Goal: Task Accomplishment & Management: Use online tool/utility

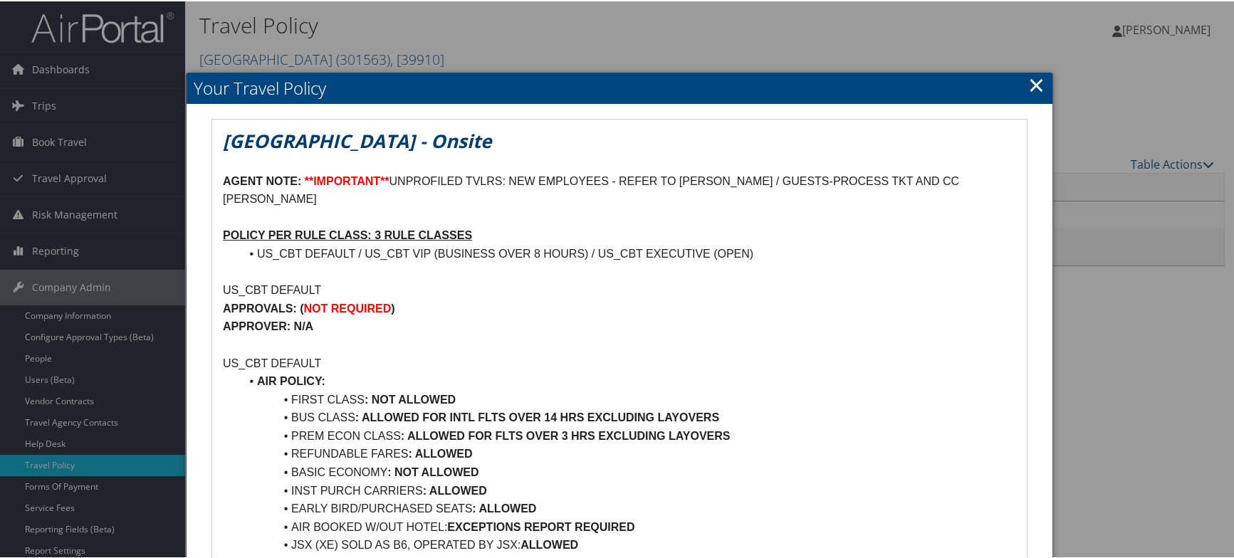
click at [1031, 82] on link "×" at bounding box center [1036, 83] width 16 height 28
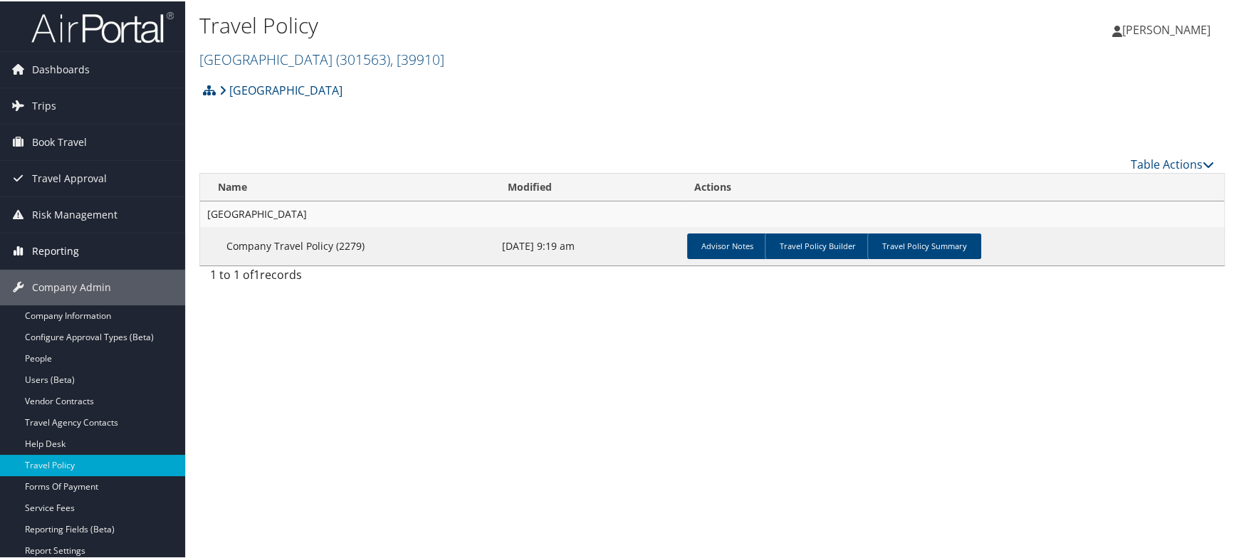
click at [68, 251] on span "Reporting" at bounding box center [55, 250] width 47 height 36
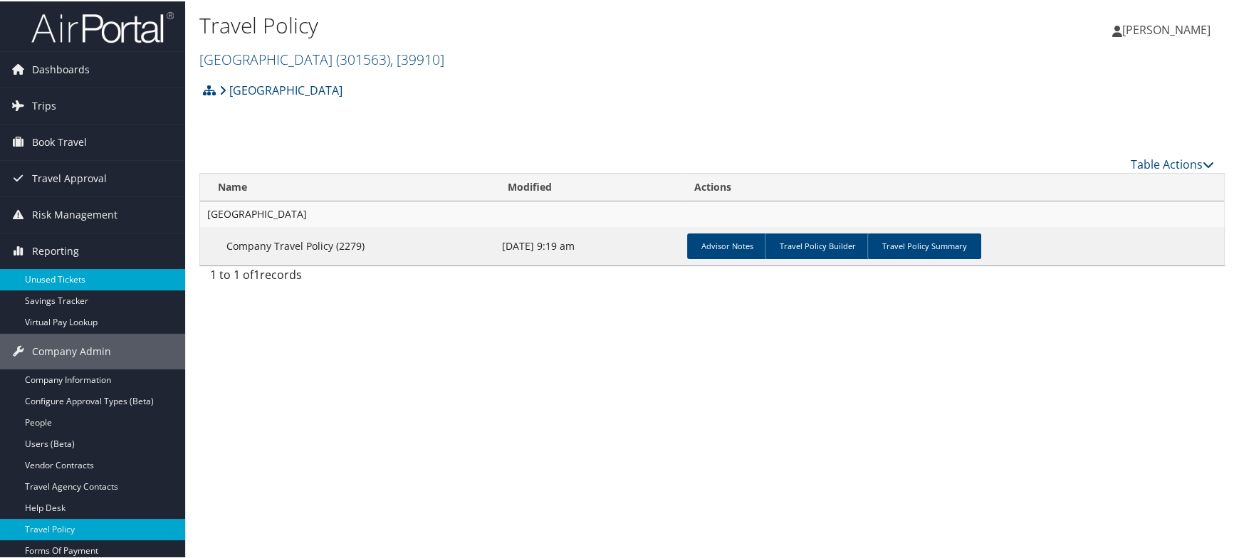
click at [48, 279] on link "Unused Tickets" at bounding box center [92, 278] width 185 height 21
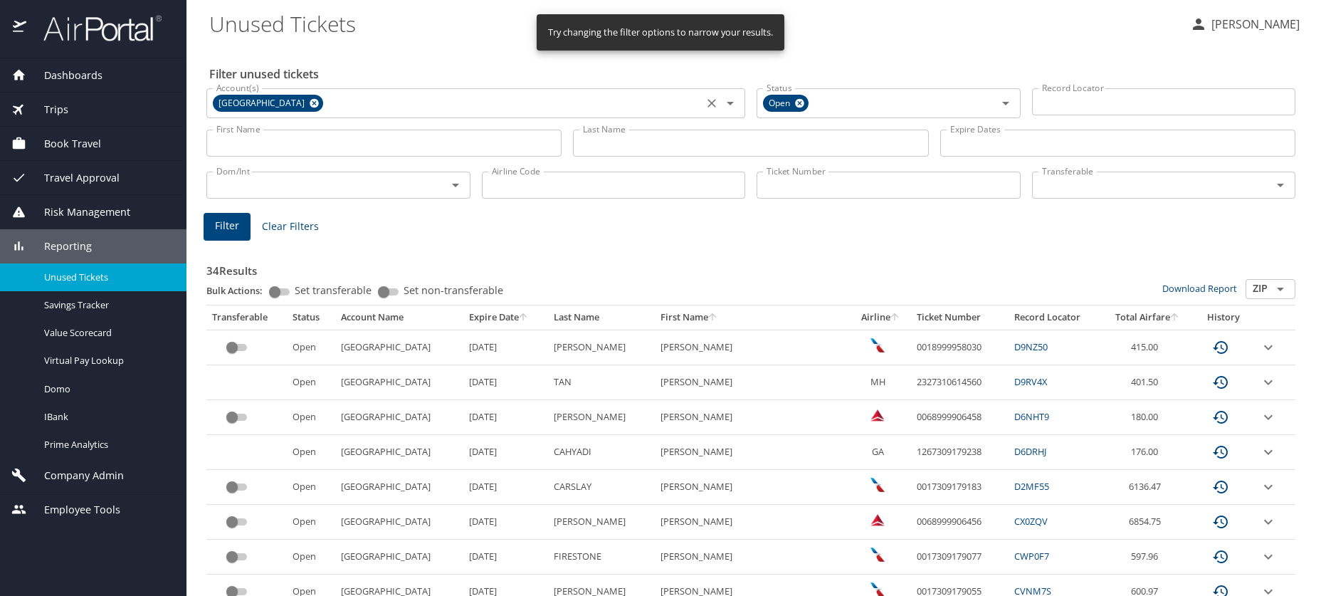
click at [310, 103] on icon at bounding box center [314, 103] width 9 height 9
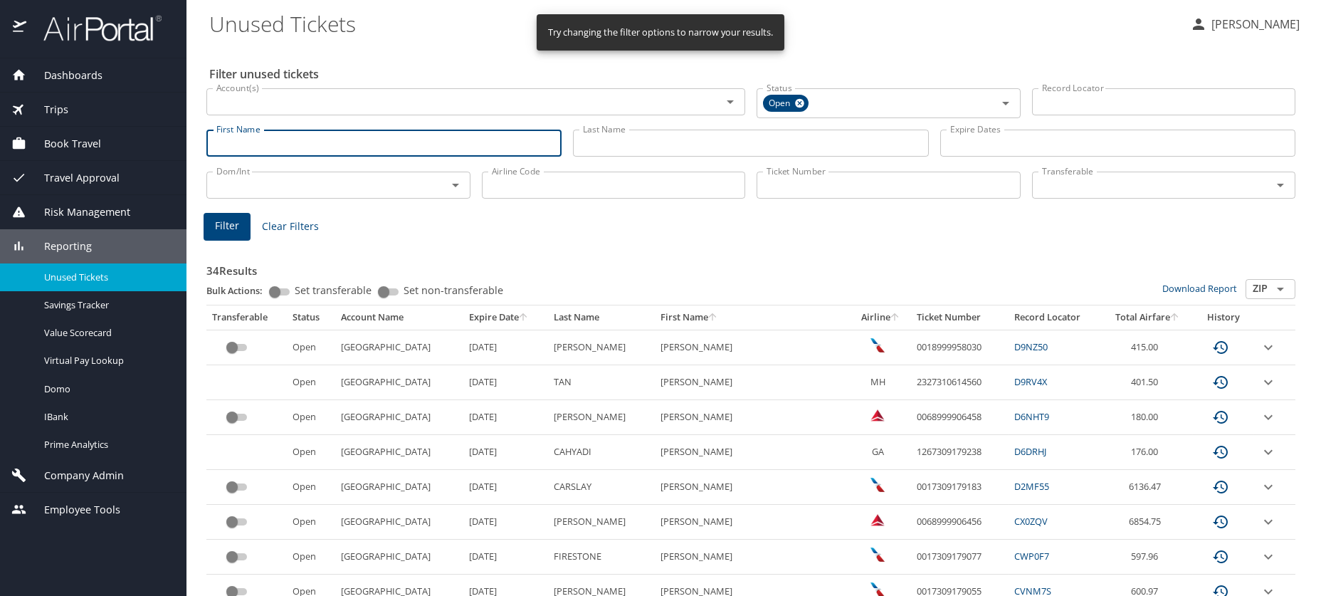
click at [237, 144] on input "First Name" at bounding box center [383, 143] width 355 height 27
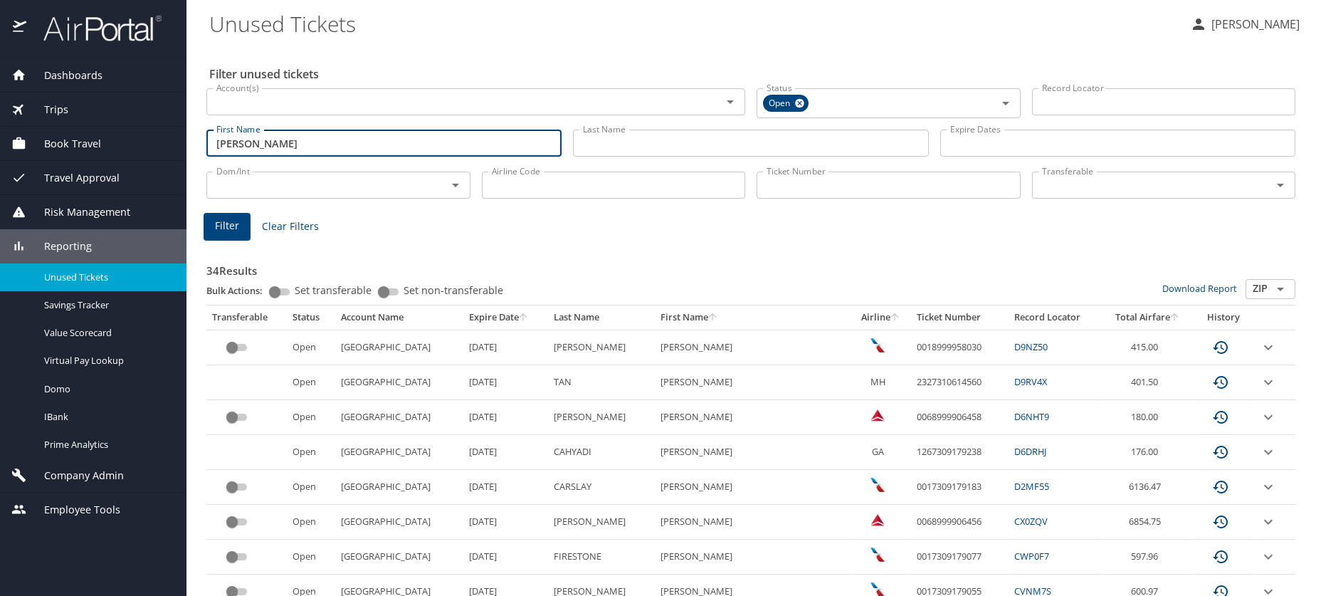
type input "lauren elyse"
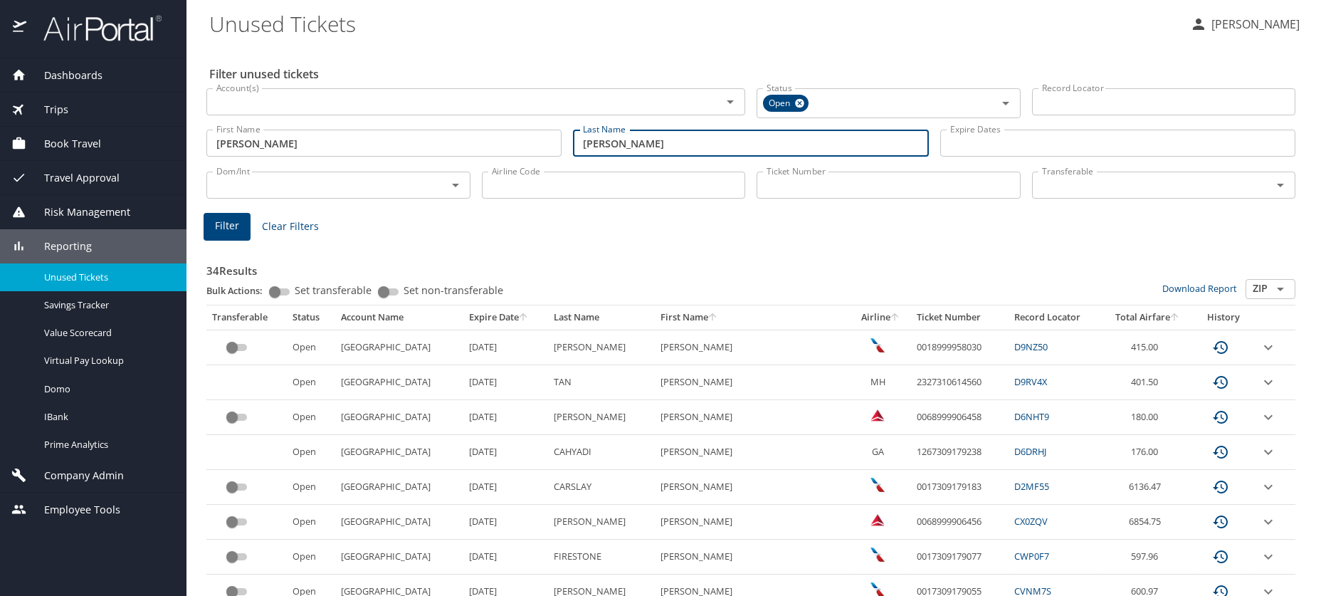
type input "wells"
click at [219, 223] on span "Filter" at bounding box center [227, 226] width 24 height 18
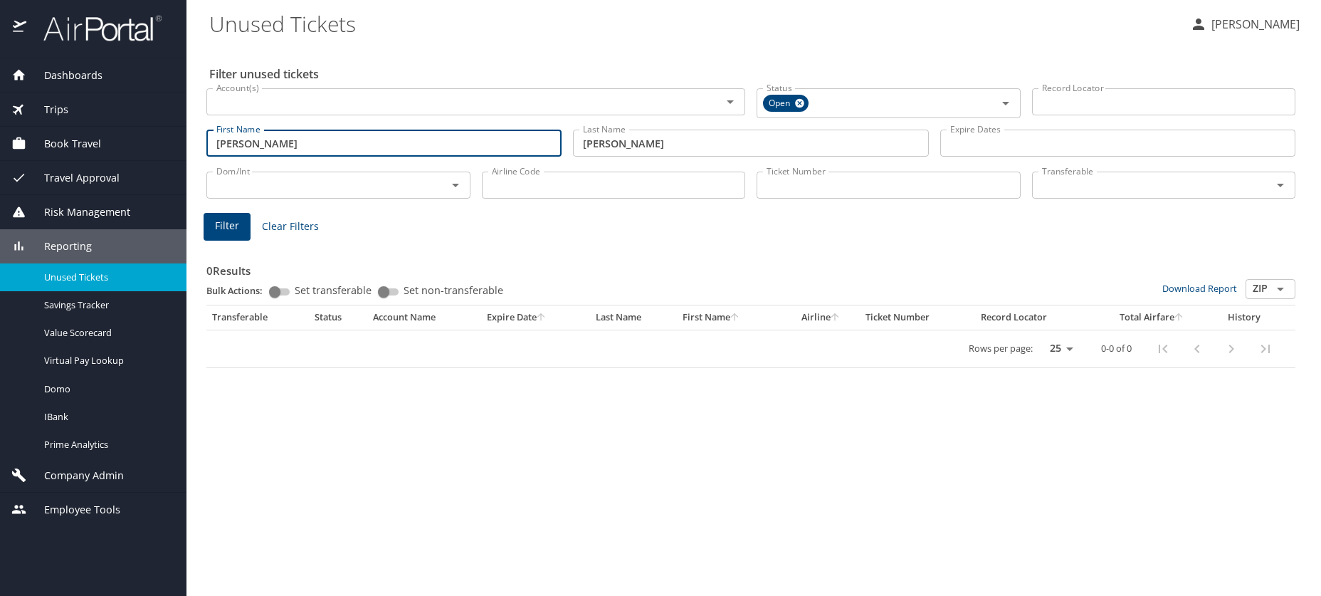
drag, startPoint x: 312, startPoint y: 148, endPoint x: 135, endPoint y: 142, distance: 177.4
click at [135, 142] on div "Dashboards AirPortal 360™ Manager AirPortal 360™ Agent My Travel Dashboard Trip…" at bounding box center [660, 298] width 1321 height 596
type input "yolanda"
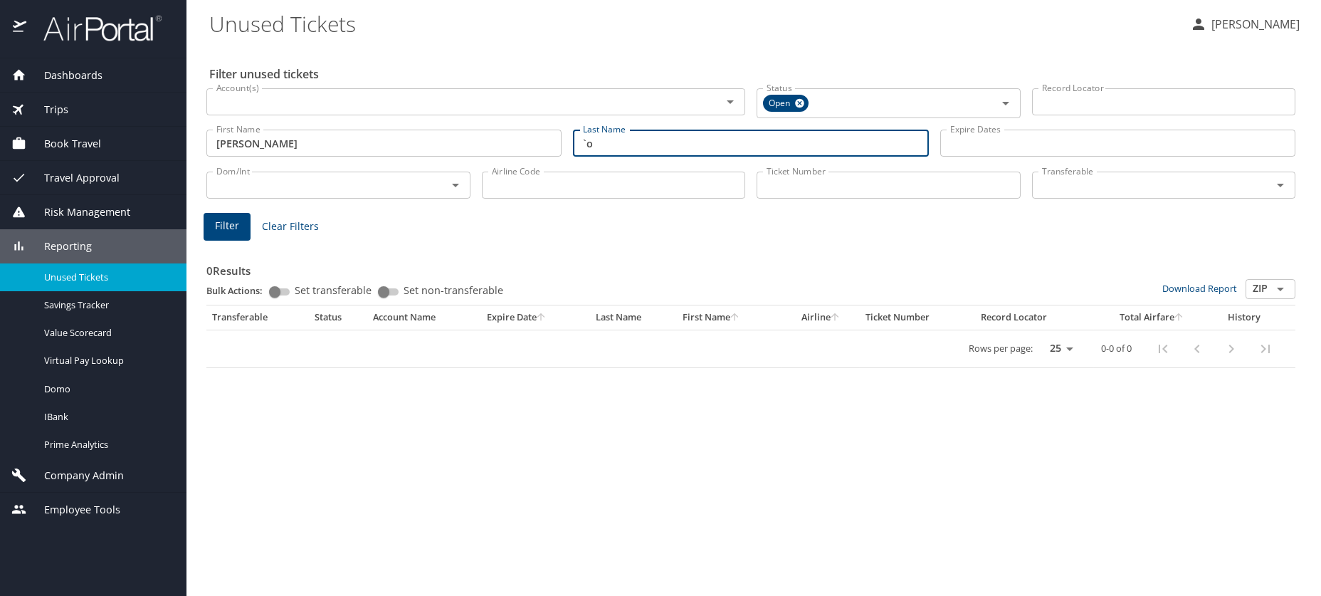
type input "`"
type input "oates"
click at [209, 228] on button "Filter" at bounding box center [227, 227] width 47 height 28
